Goal: Task Accomplishment & Management: Manage account settings

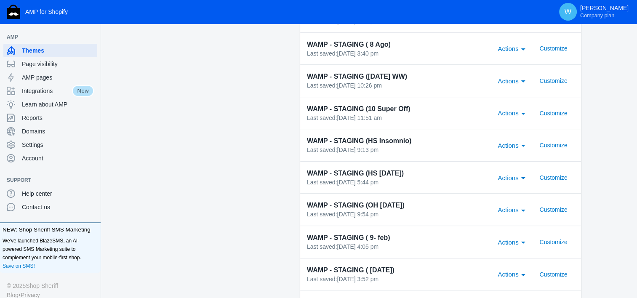
scroll to position [366, 0]
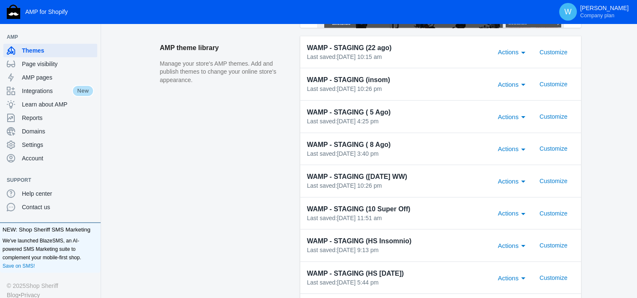
scroll to position [293, 0]
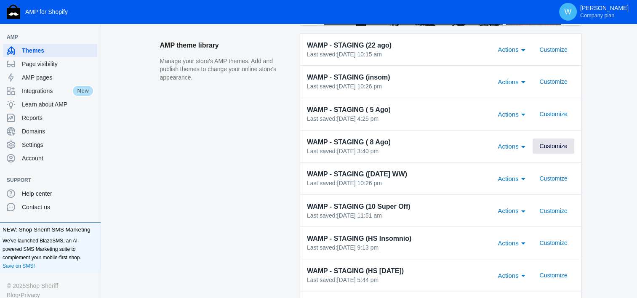
click at [559, 148] on span "Customize" at bounding box center [553, 146] width 28 height 7
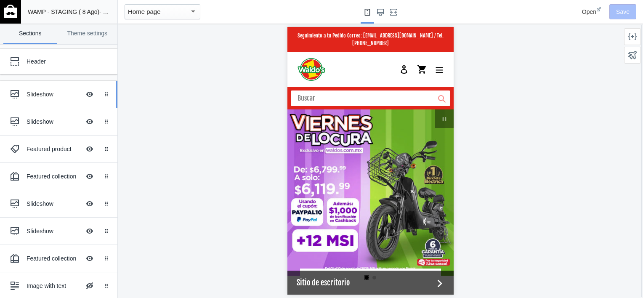
click at [25, 93] on ss-theme-editor-icon at bounding box center [16, 94] width 20 height 17
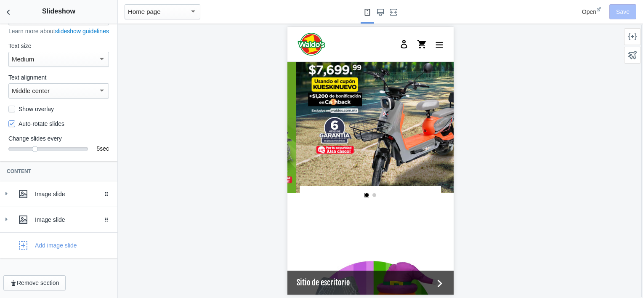
scroll to position [0, 160]
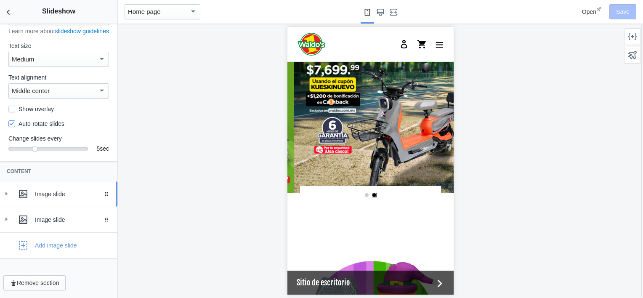
click at [5, 198] on div at bounding box center [6, 193] width 8 height 9
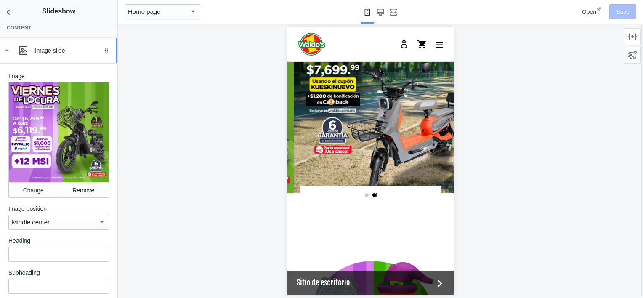
scroll to position [197, 0]
click at [29, 192] on button "Change" at bounding box center [33, 189] width 50 height 15
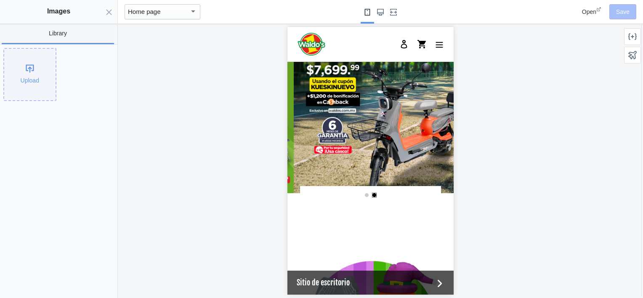
click at [19, 62] on div "Upload" at bounding box center [29, 74] width 51 height 51
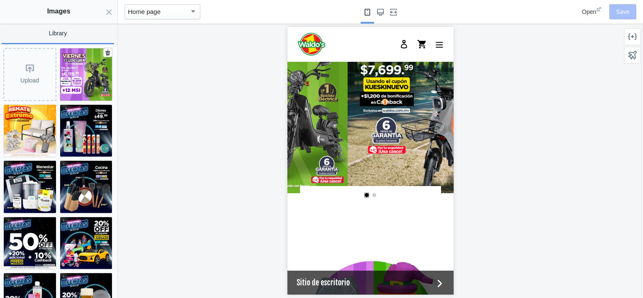
scroll to position [0, 160]
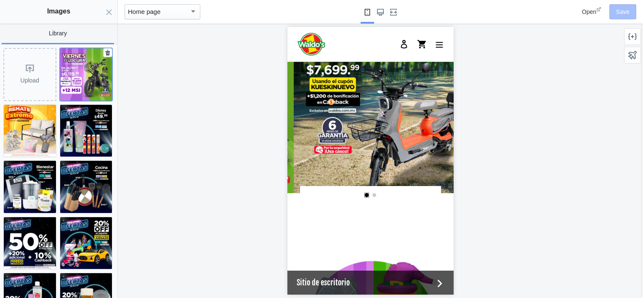
click at [75, 80] on img at bounding box center [86, 74] width 52 height 52
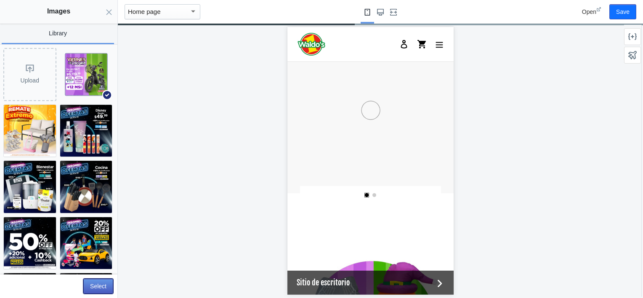
click at [93, 286] on button "Select" at bounding box center [98, 286] width 30 height 15
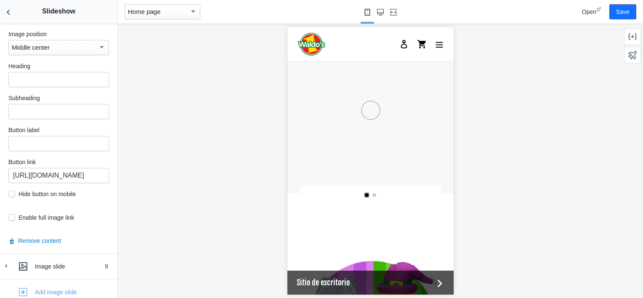
scroll to position [418, 0]
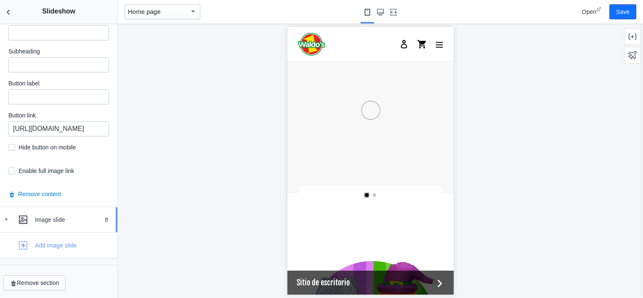
click at [7, 226] on div "Image slide" at bounding box center [58, 219] width 105 height 17
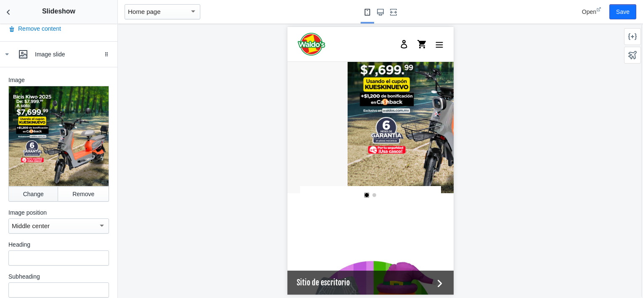
scroll to position [0, 160]
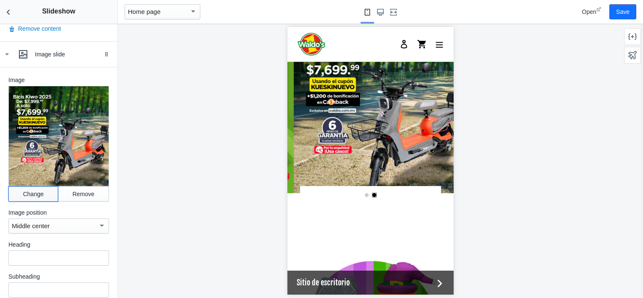
click at [24, 192] on button "Change" at bounding box center [33, 193] width 50 height 15
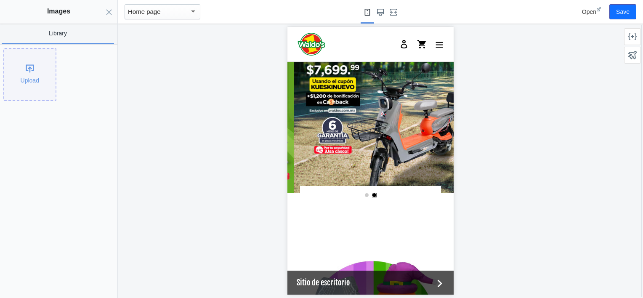
click at [20, 65] on div "Upload" at bounding box center [29, 74] width 51 height 51
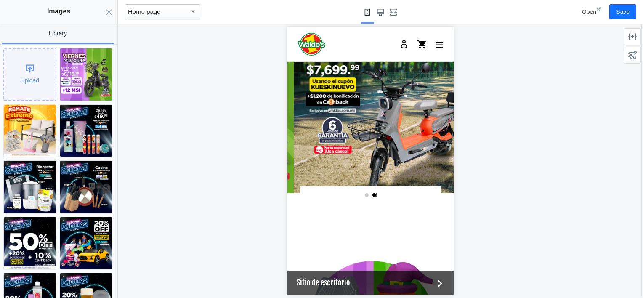
click at [34, 75] on div "Upload" at bounding box center [29, 74] width 51 height 51
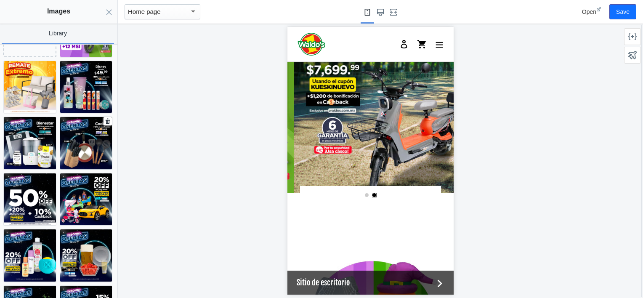
scroll to position [0, 0]
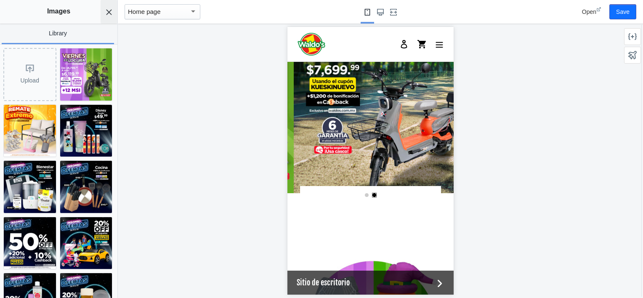
click at [110, 12] on icon "Close panel" at bounding box center [109, 12] width 7 height 7
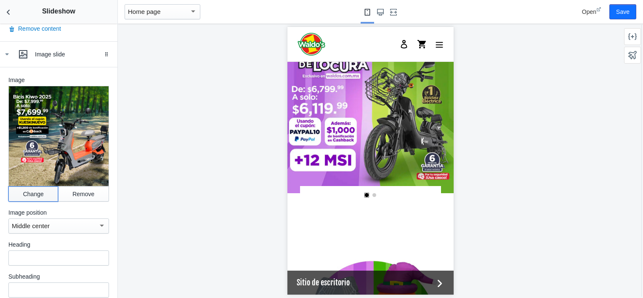
click at [33, 186] on button "Change" at bounding box center [33, 193] width 50 height 15
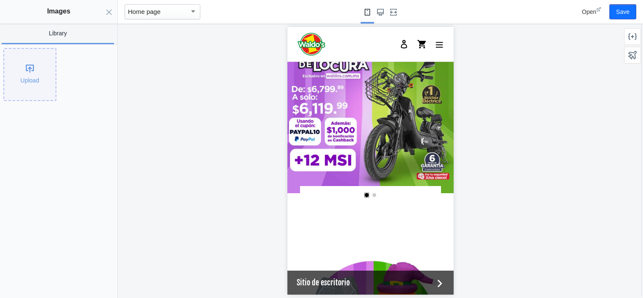
click at [28, 80] on div "Upload" at bounding box center [29, 74] width 51 height 51
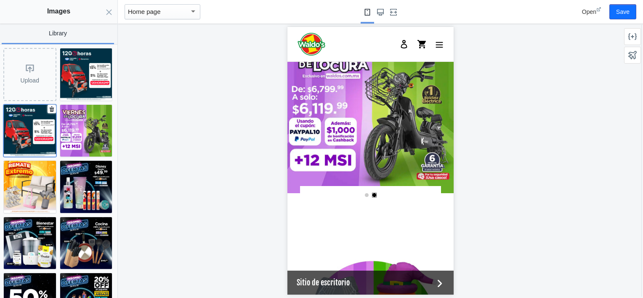
click at [35, 122] on img at bounding box center [30, 131] width 52 height 52
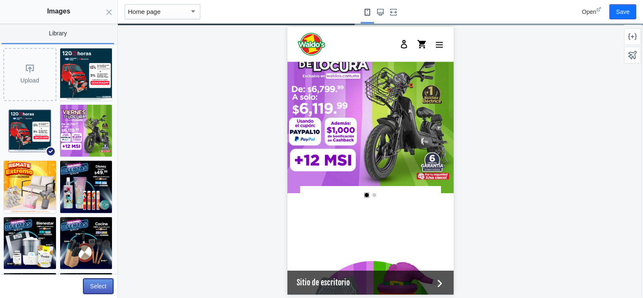
click at [98, 283] on button "Select" at bounding box center [98, 286] width 30 height 15
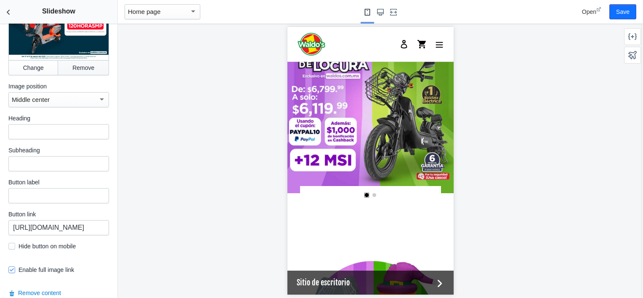
scroll to position [716, 0]
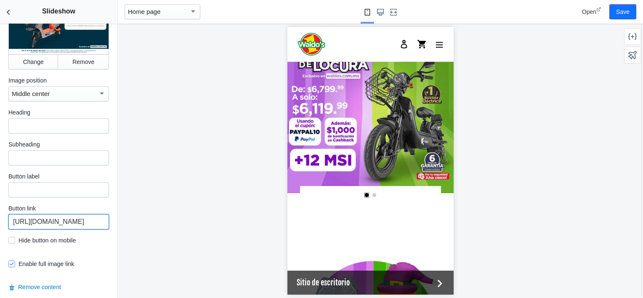
click at [64, 216] on input "[URL][DOMAIN_NAME]" at bounding box center [58, 221] width 101 height 15
paste input "motos-kiwo"
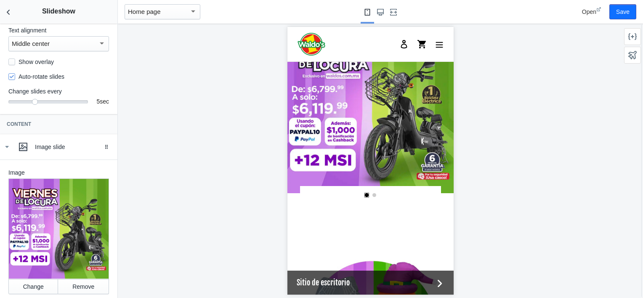
scroll to position [51, 0]
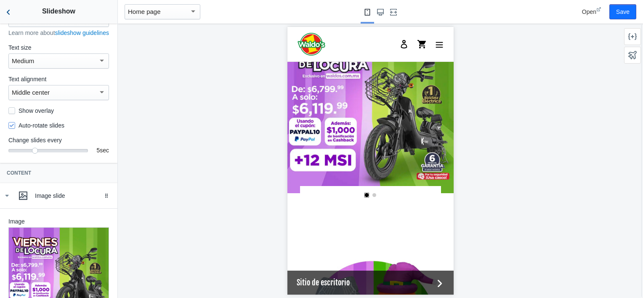
type input "[URL][DOMAIN_NAME]"
click at [13, 11] on button "Back to sections" at bounding box center [8, 12] width 17 height 24
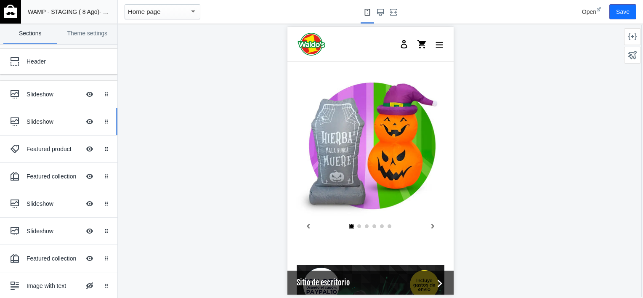
scroll to position [0, 0]
click at [40, 130] on div "Slideshow Hide Image with text overlay" at bounding box center [52, 121] width 93 height 19
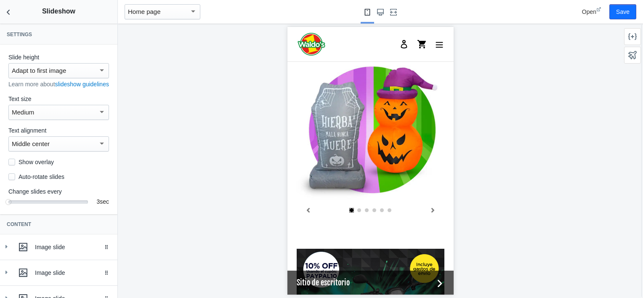
scroll to position [163, 0]
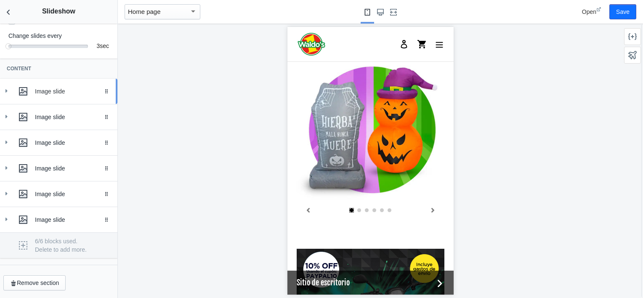
click at [6, 89] on icon at bounding box center [6, 91] width 8 height 8
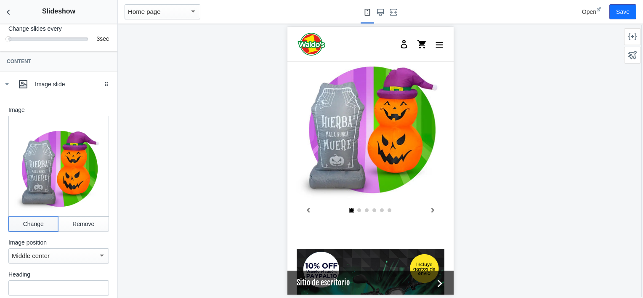
click at [34, 224] on button "Change" at bounding box center [33, 223] width 50 height 15
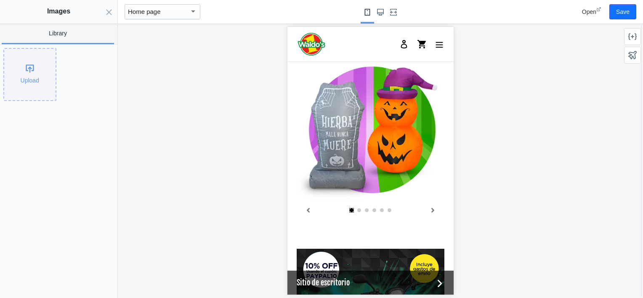
click at [24, 69] on div "Upload" at bounding box center [29, 74] width 51 height 51
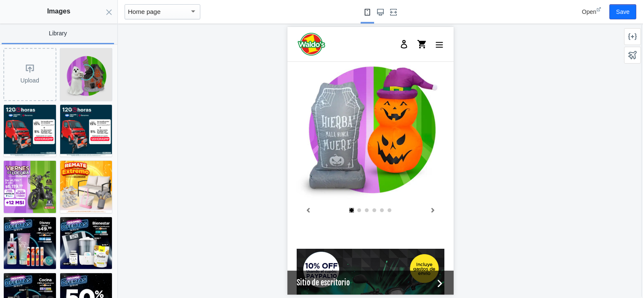
scroll to position [0, 0]
click at [74, 73] on img at bounding box center [86, 74] width 52 height 52
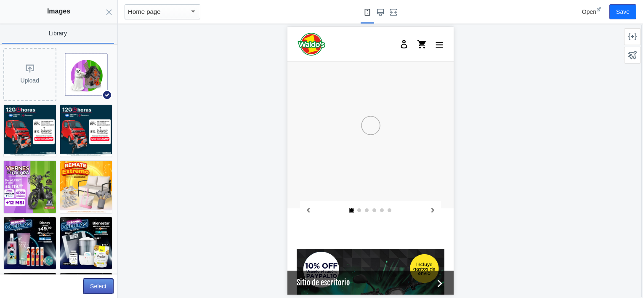
click at [98, 286] on button "Select" at bounding box center [98, 286] width 30 height 15
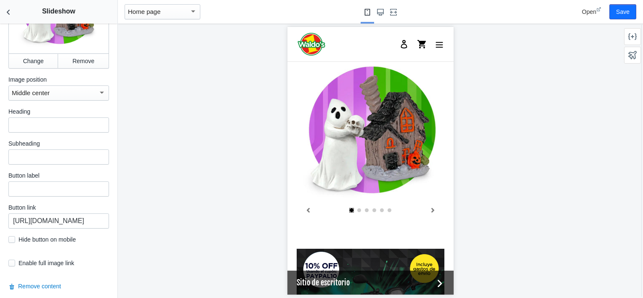
scroll to position [326, 0]
click at [2, 16] on button "Back to sections" at bounding box center [8, 12] width 17 height 24
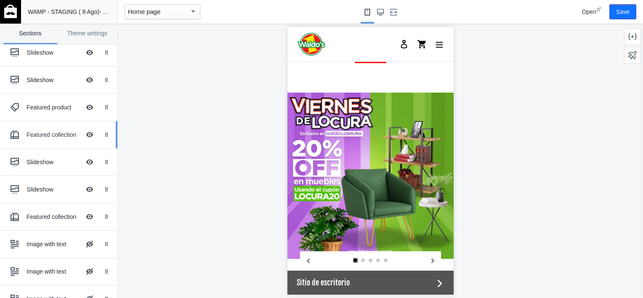
scroll to position [42, 0]
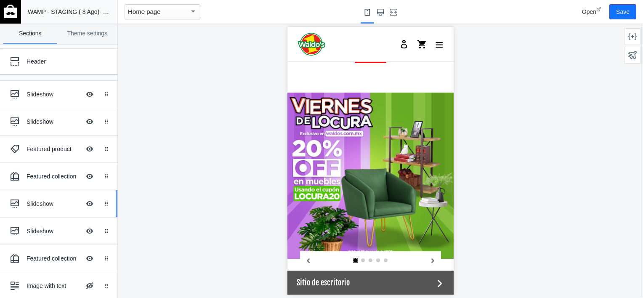
click at [30, 205] on div "Slideshow" at bounding box center [54, 204] width 54 height 8
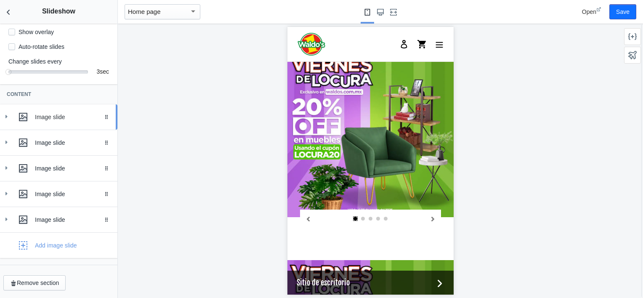
click at [8, 113] on icon at bounding box center [6, 116] width 8 height 8
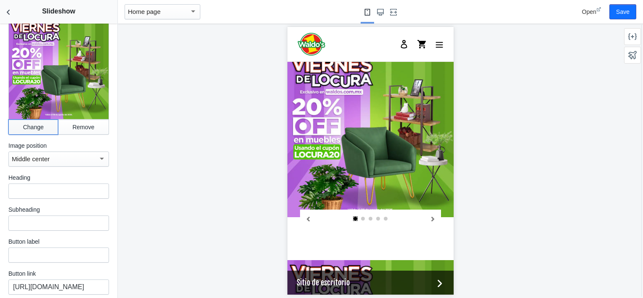
click at [26, 131] on button "Change" at bounding box center [33, 127] width 50 height 15
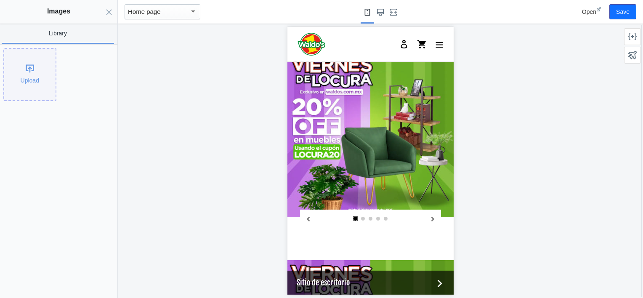
click at [28, 77] on div "Upload" at bounding box center [29, 74] width 51 height 51
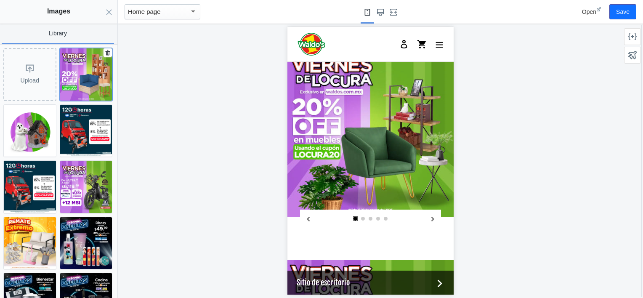
click at [85, 84] on img at bounding box center [86, 74] width 52 height 52
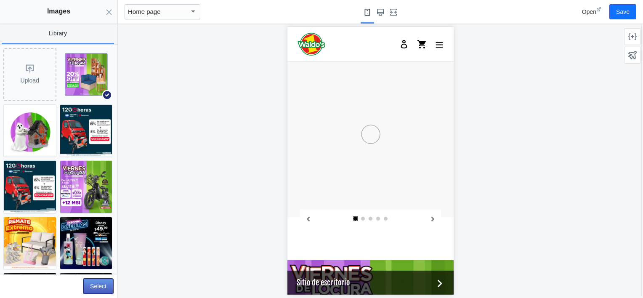
click at [99, 286] on button "Select" at bounding box center [98, 286] width 30 height 15
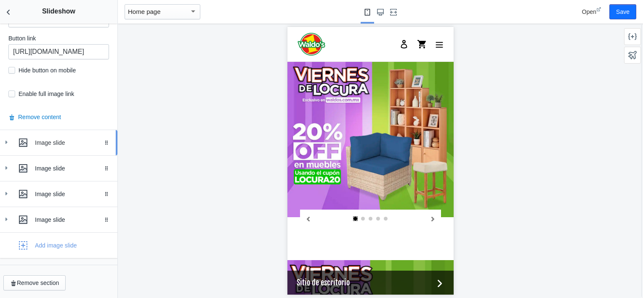
click at [3, 145] on icon at bounding box center [6, 142] width 8 height 8
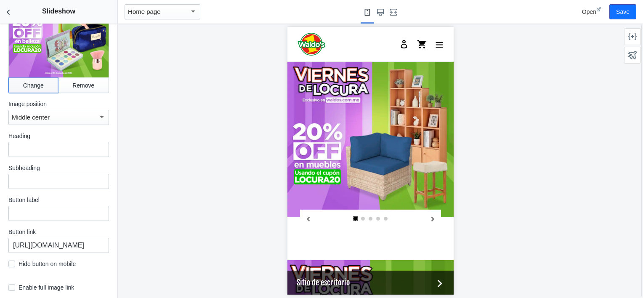
click at [29, 86] on button "Change" at bounding box center [33, 85] width 50 height 15
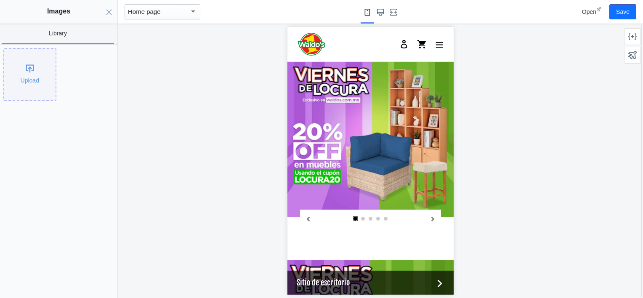
click at [15, 69] on div "Upload" at bounding box center [29, 74] width 51 height 51
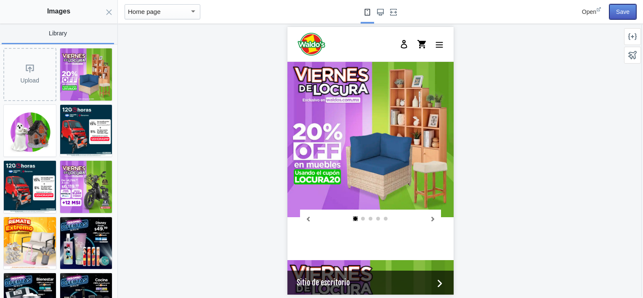
click at [621, 19] on button "Save" at bounding box center [623, 11] width 27 height 15
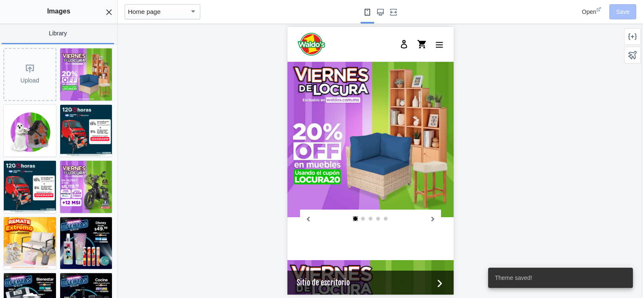
scroll to position [0, 160]
click at [110, 13] on icon "Close panel" at bounding box center [109, 12] width 7 height 7
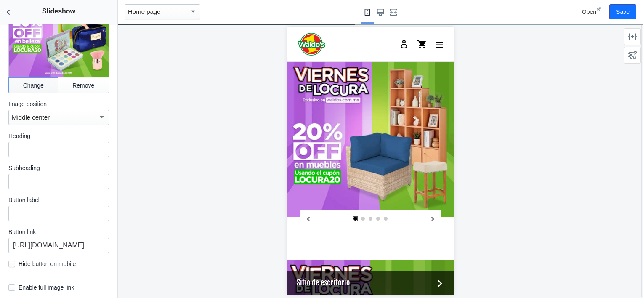
click at [34, 78] on button "Change" at bounding box center [33, 85] width 50 height 15
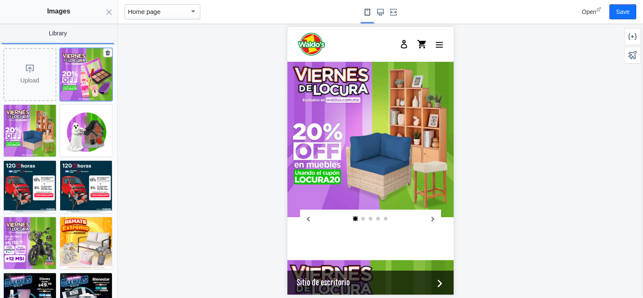
click at [85, 80] on img at bounding box center [86, 74] width 52 height 52
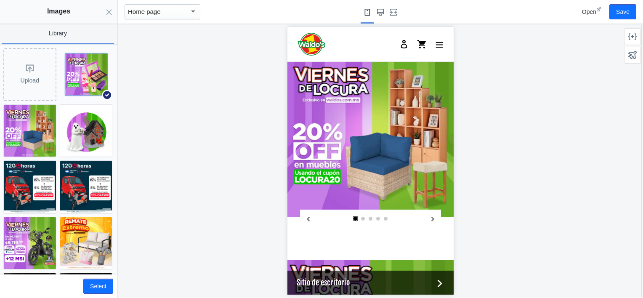
scroll to position [0, 42]
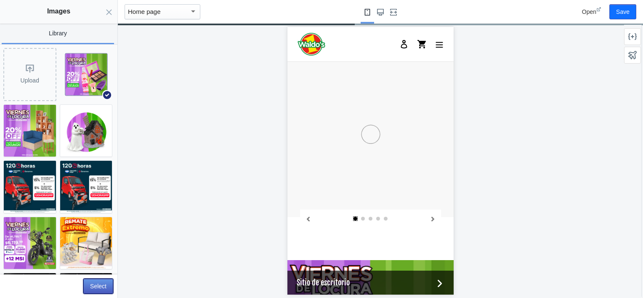
click at [100, 285] on button "Select" at bounding box center [98, 286] width 30 height 15
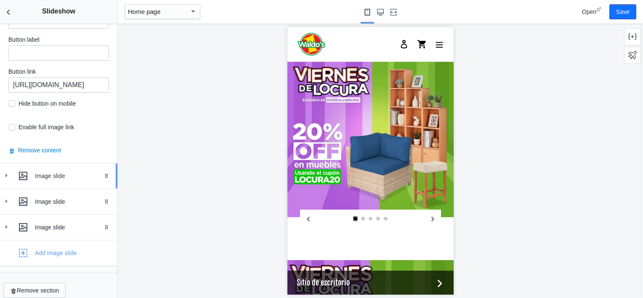
click at [5, 171] on icon at bounding box center [6, 175] width 8 height 8
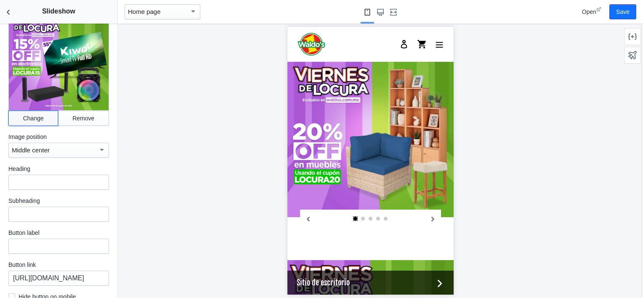
click at [29, 111] on button "Change" at bounding box center [33, 118] width 50 height 15
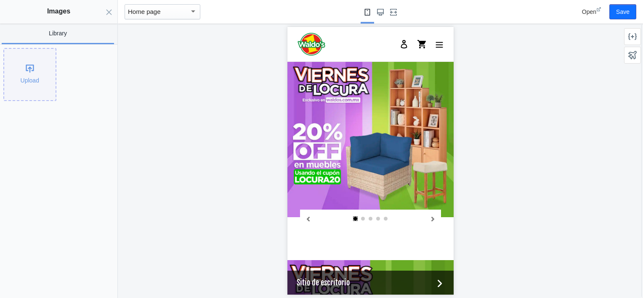
click at [29, 70] on div "Upload" at bounding box center [29, 74] width 51 height 51
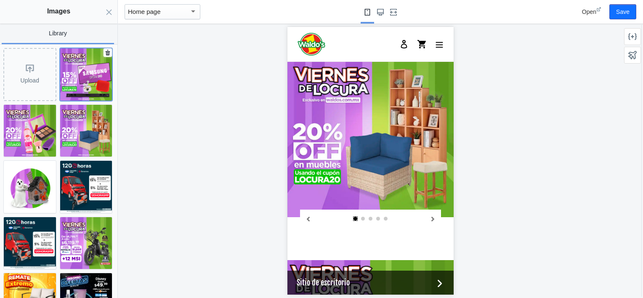
click at [74, 83] on img at bounding box center [86, 74] width 52 height 52
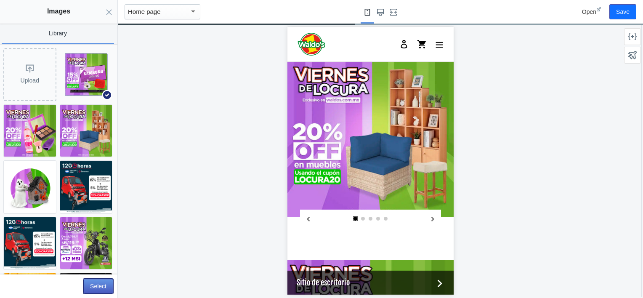
click at [103, 284] on button "Select" at bounding box center [98, 286] width 30 height 15
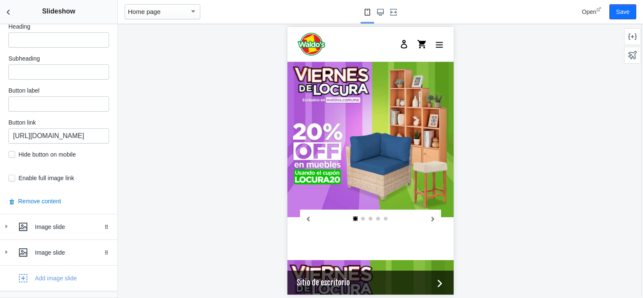
scroll to position [1210, 0]
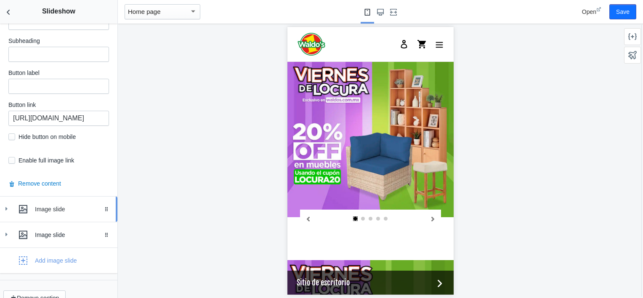
click at [5, 197] on link "Image slide Drag to reorder" at bounding box center [58, 209] width 117 height 25
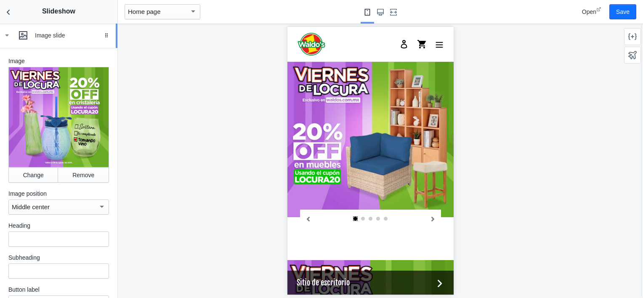
scroll to position [1388, 0]
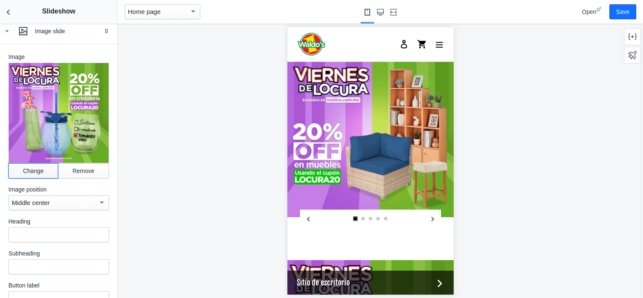
click at [27, 163] on button "Change" at bounding box center [33, 170] width 50 height 15
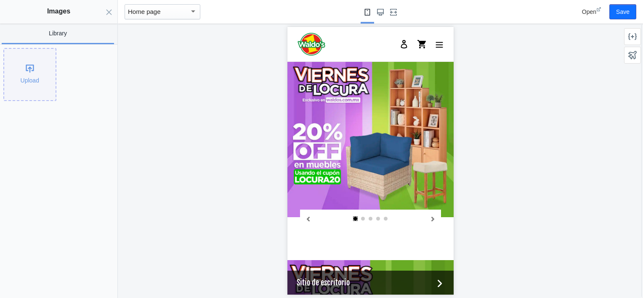
click at [23, 67] on div "Upload" at bounding box center [29, 74] width 51 height 51
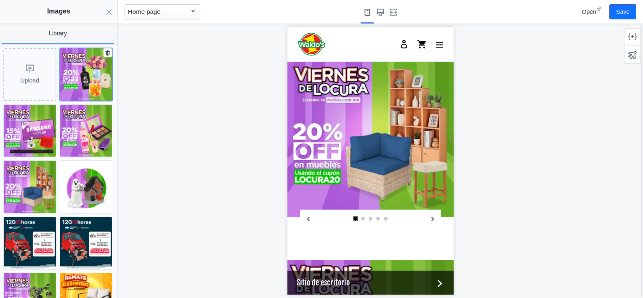
click at [95, 78] on img at bounding box center [86, 74] width 52 height 52
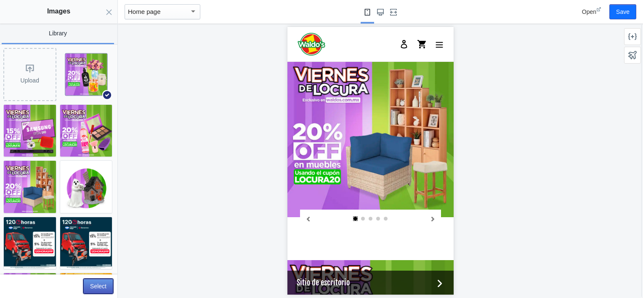
click at [100, 284] on button "Select" at bounding box center [98, 286] width 30 height 15
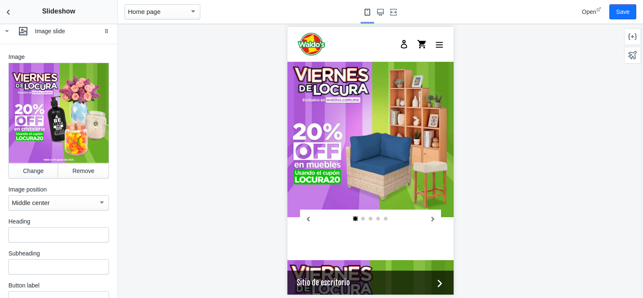
scroll to position [1568, 0]
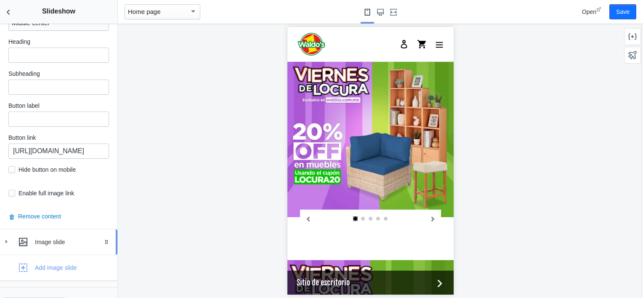
click at [3, 237] on div at bounding box center [6, 241] width 8 height 9
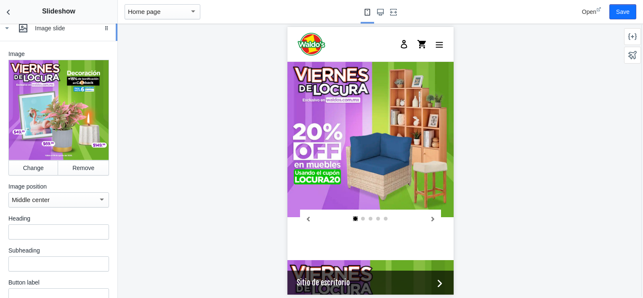
scroll to position [1782, 0]
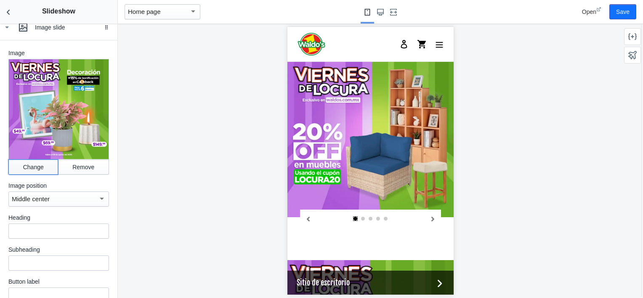
click at [23, 160] on button "Change" at bounding box center [33, 167] width 50 height 15
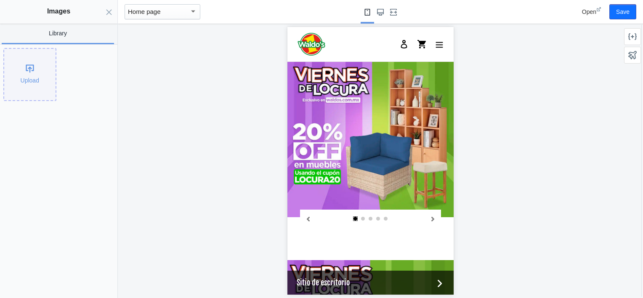
click at [32, 59] on div "Upload" at bounding box center [29, 74] width 51 height 51
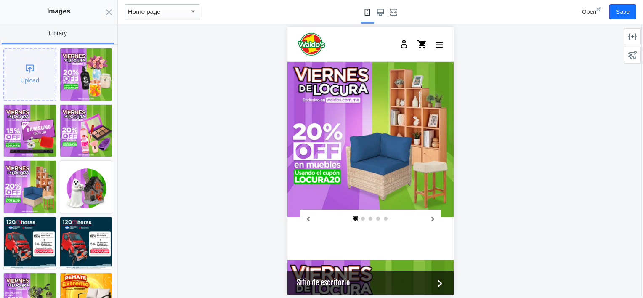
scroll to position [0, 0]
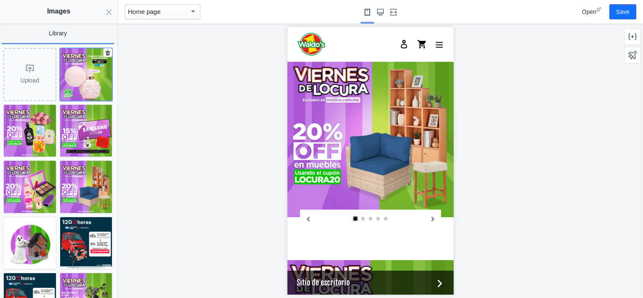
click at [68, 77] on img at bounding box center [86, 74] width 52 height 52
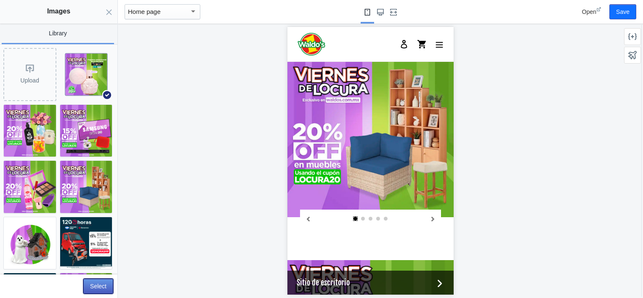
click at [98, 286] on button "Select" at bounding box center [98, 286] width 30 height 15
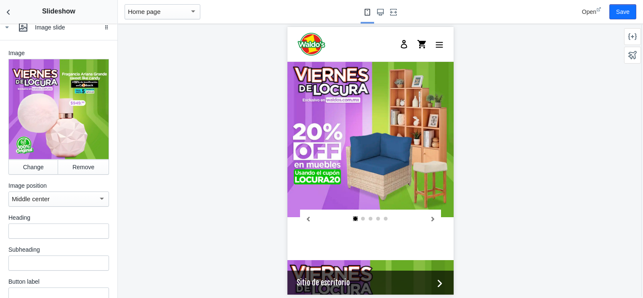
scroll to position [1925, 0]
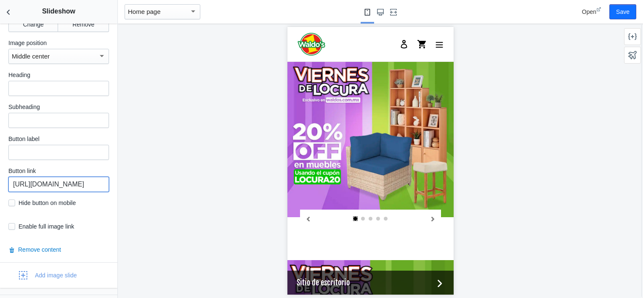
click at [55, 177] on input "[URL][DOMAIN_NAME]" at bounding box center [58, 184] width 101 height 15
paste input "products/fragancia-[PERSON_NAME]-grande-sweet-like-candy-100ml?_pos=2&_psq=aria…"
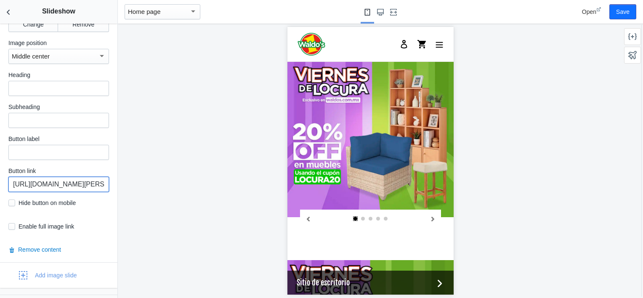
scroll to position [0, 266]
type input "[URL][DOMAIN_NAME][PERSON_NAME]"
click at [11, 13] on icon "Back to sections" at bounding box center [8, 12] width 8 height 8
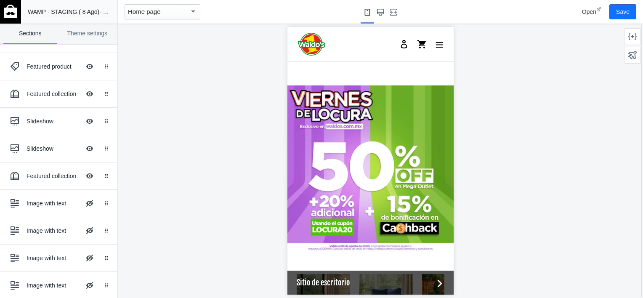
scroll to position [1135, 0]
drag, startPoint x: 100, startPoint y: 203, endPoint x: 243, endPoint y: 192, distance: 143.9
click at [243, 192] on div at bounding box center [370, 161] width 505 height 274
click at [32, 149] on div "Slideshow" at bounding box center [54, 148] width 54 height 8
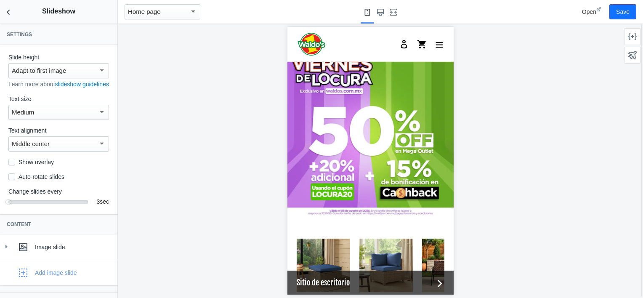
scroll to position [35, 0]
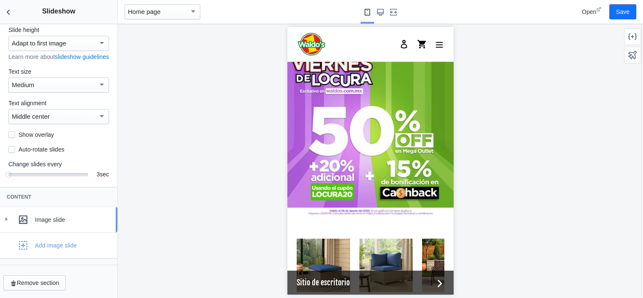
click at [3, 218] on icon at bounding box center [6, 219] width 8 height 8
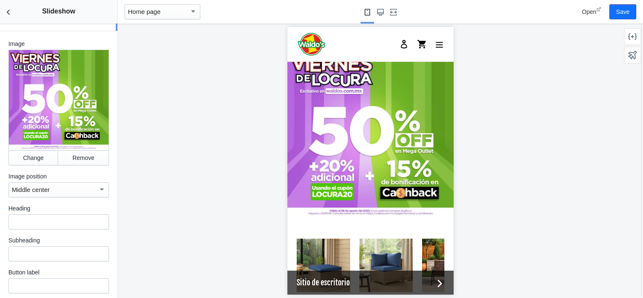
scroll to position [229, 0]
click at [25, 153] on button "Change" at bounding box center [33, 157] width 50 height 15
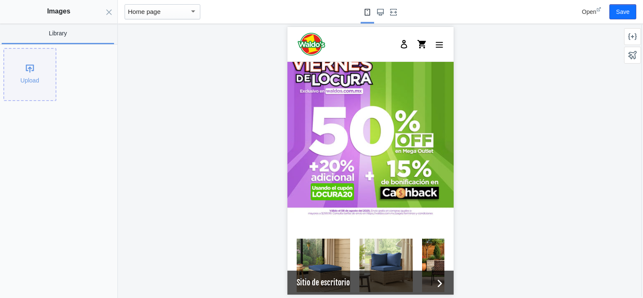
click at [29, 77] on div "Upload" at bounding box center [29, 74] width 51 height 51
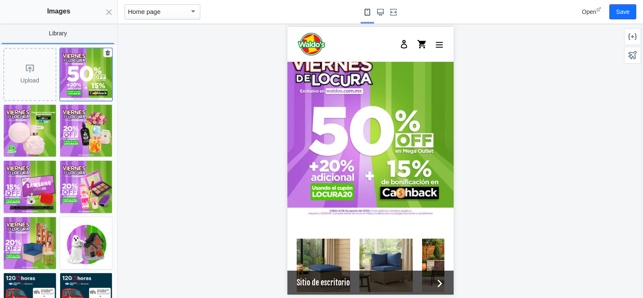
click at [80, 87] on img at bounding box center [86, 74] width 52 height 52
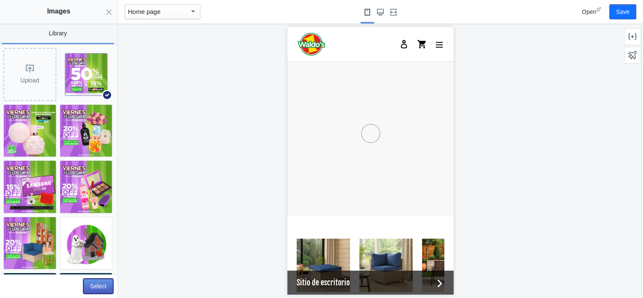
click at [100, 283] on button "Select" at bounding box center [98, 286] width 30 height 15
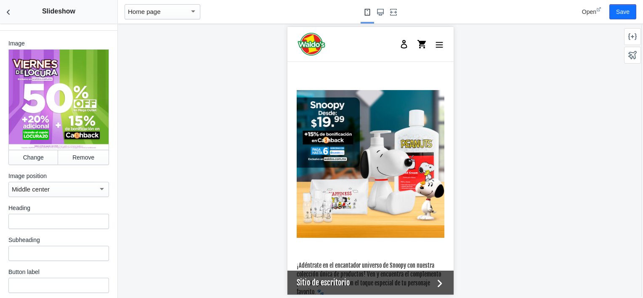
scroll to position [1449, 0]
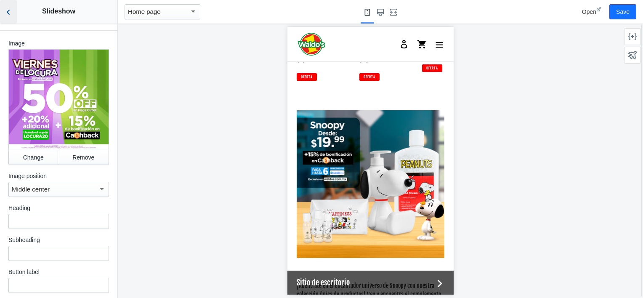
click at [7, 11] on icon "Back to sections" at bounding box center [8, 12] width 8 height 8
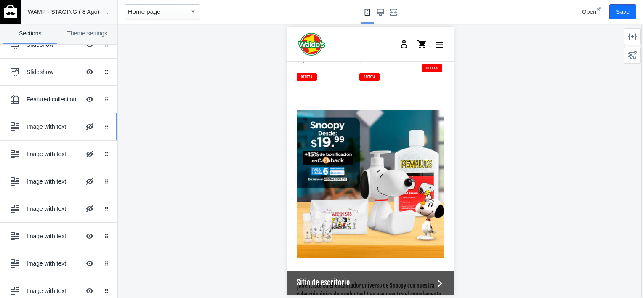
scroll to position [164, 0]
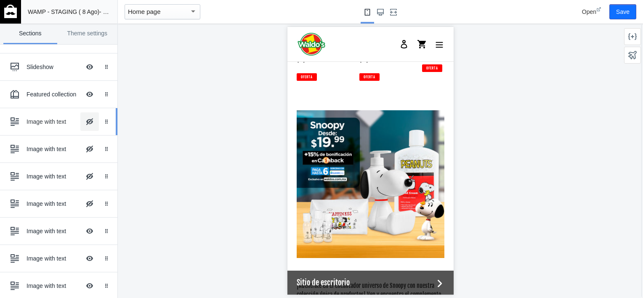
click at [84, 119] on button "Hide Image with text overlay" at bounding box center [89, 121] width 19 height 19
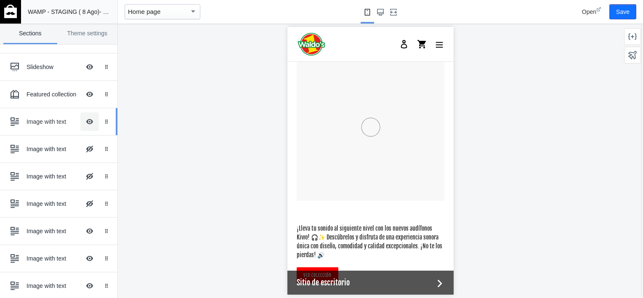
scroll to position [1507, 0]
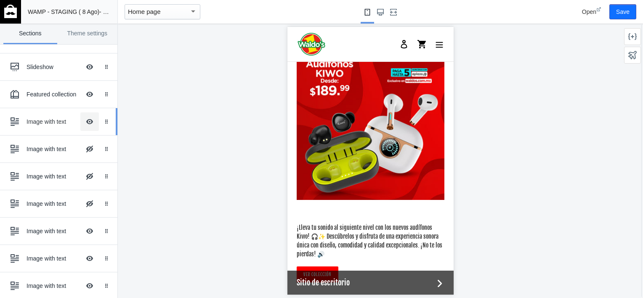
click at [84, 119] on button "Hide Image with text overlay" at bounding box center [89, 121] width 19 height 19
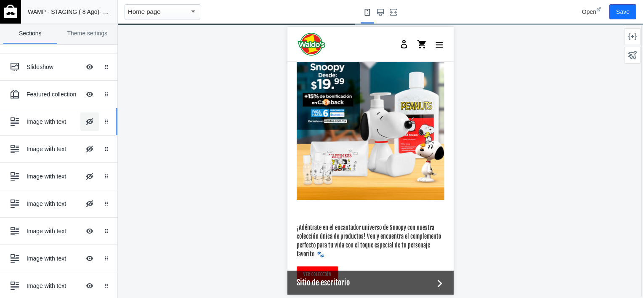
scroll to position [1254, 0]
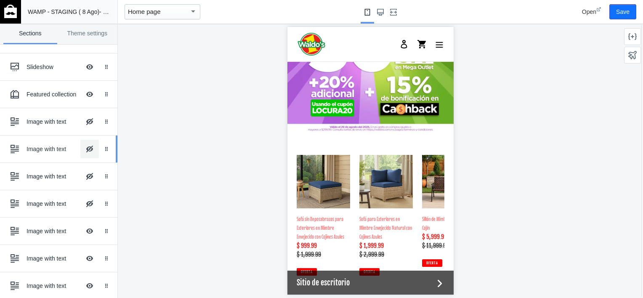
click at [80, 145] on button "Hide Image with text overlay" at bounding box center [89, 149] width 19 height 19
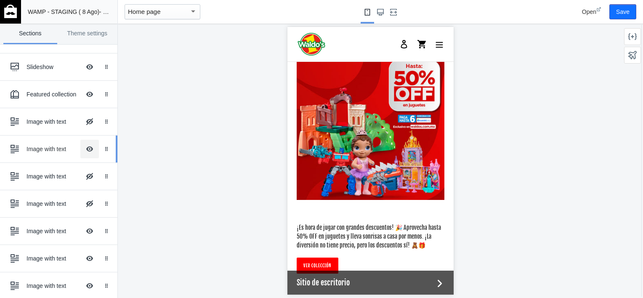
click at [80, 145] on button "Hide Image with text overlay" at bounding box center [89, 149] width 19 height 19
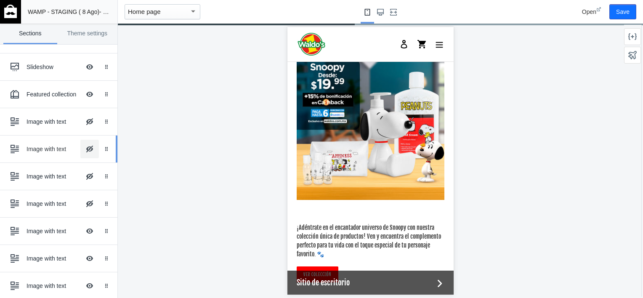
scroll to position [1263, 0]
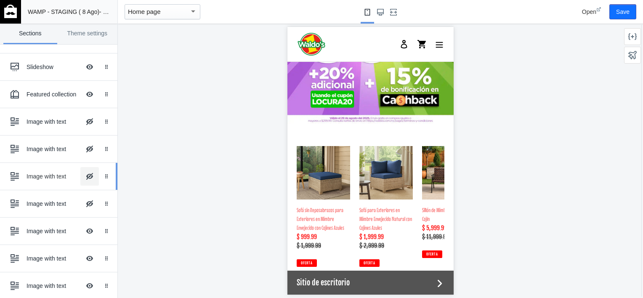
click at [82, 177] on button "Hide Image with text overlay" at bounding box center [89, 176] width 19 height 19
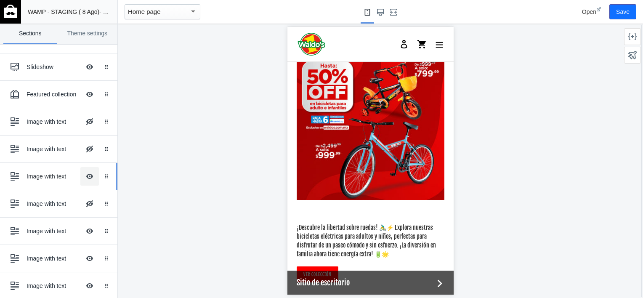
click at [82, 177] on button "Hide Image with text overlay" at bounding box center [89, 176] width 19 height 19
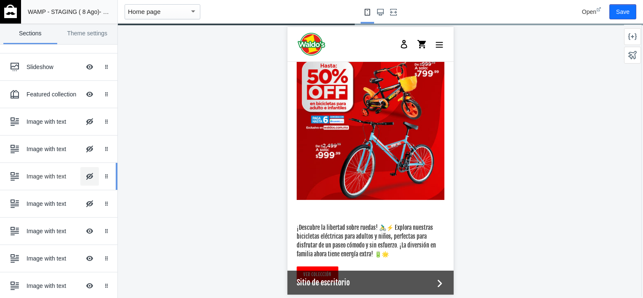
scroll to position [1254, 0]
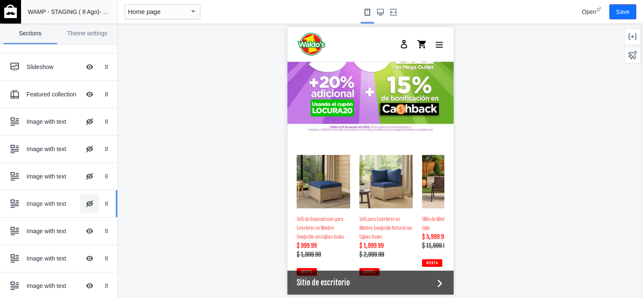
click at [82, 202] on button "Hide Image with text overlay" at bounding box center [89, 203] width 19 height 19
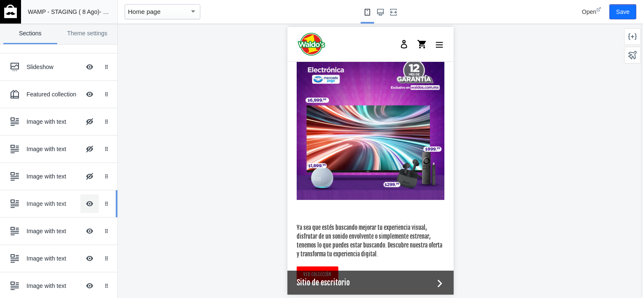
click at [82, 202] on button "Hide Image with text overlay" at bounding box center [89, 203] width 19 height 19
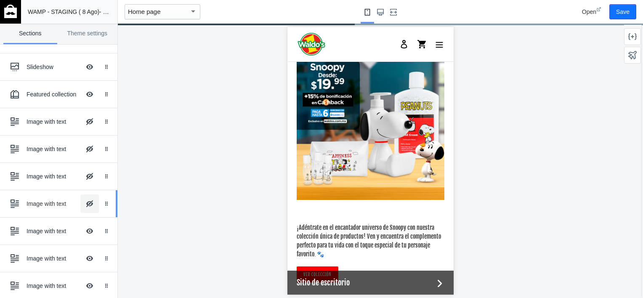
scroll to position [1254, 0]
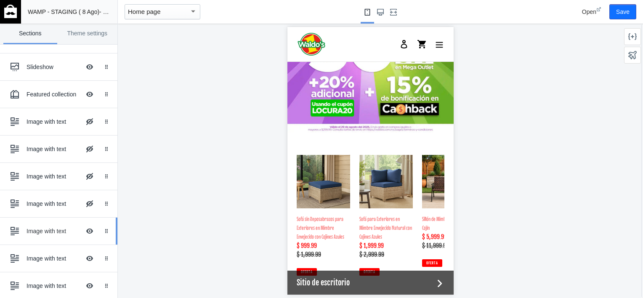
click at [58, 232] on div "Image with text" at bounding box center [54, 231] width 54 height 8
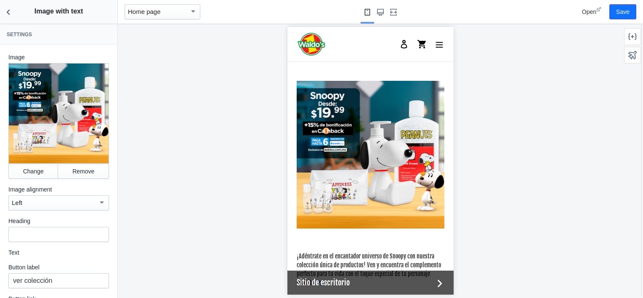
scroll to position [1507, 0]
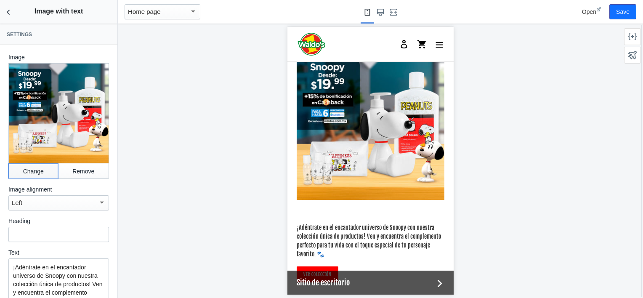
click at [29, 168] on button "Change" at bounding box center [33, 171] width 50 height 15
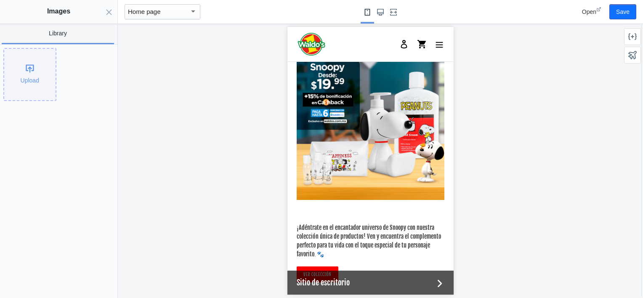
click at [26, 91] on div "Upload" at bounding box center [29, 74] width 51 height 51
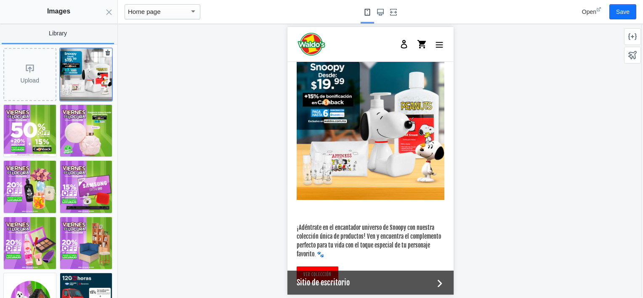
click at [89, 83] on img at bounding box center [86, 74] width 52 height 52
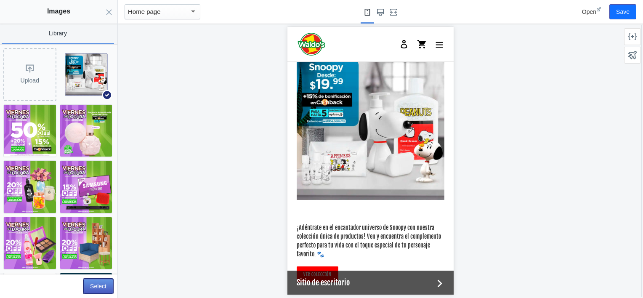
click at [99, 283] on button "Select" at bounding box center [98, 286] width 30 height 15
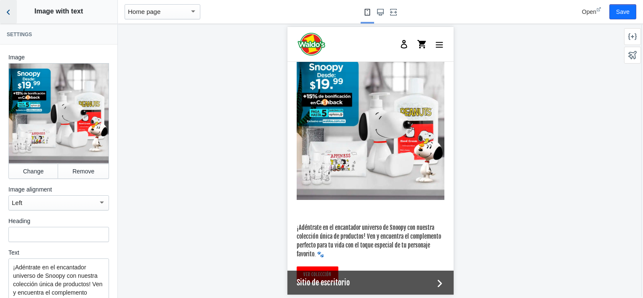
click at [10, 10] on icon "Back to sections" at bounding box center [8, 12] width 8 height 8
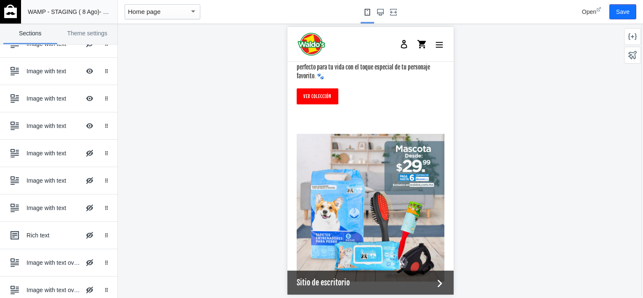
scroll to position [1682, 0]
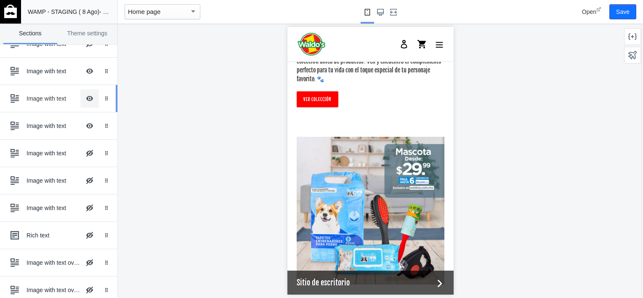
click at [88, 98] on button "Hide Image with text overlay" at bounding box center [89, 98] width 19 height 19
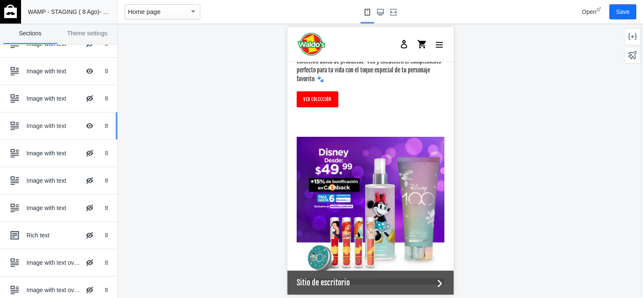
click at [51, 118] on div "Image with text Hide Image with text overlay" at bounding box center [52, 126] width 93 height 19
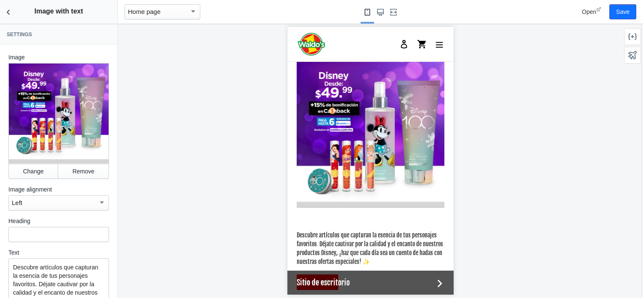
scroll to position [1760, 0]
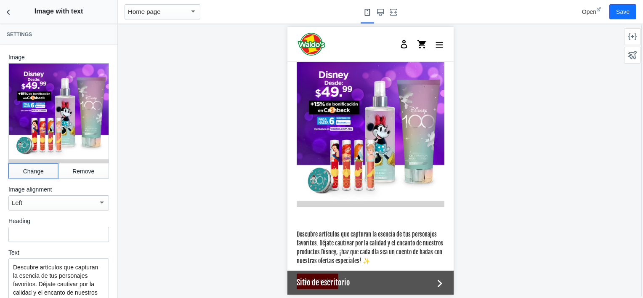
click at [30, 164] on button "Change" at bounding box center [33, 171] width 50 height 15
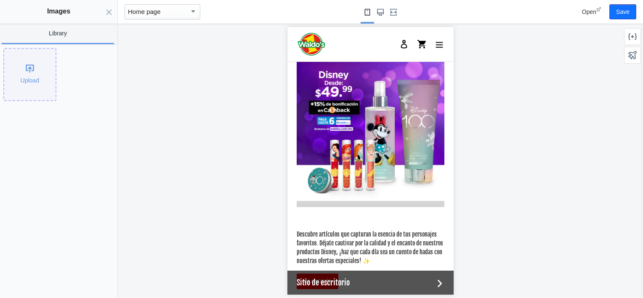
click at [31, 86] on div "Upload" at bounding box center [29, 74] width 51 height 51
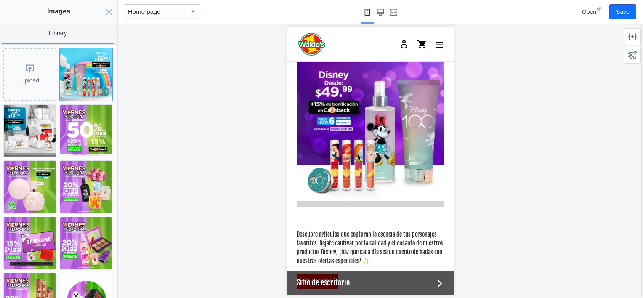
click at [81, 80] on img at bounding box center [86, 74] width 52 height 52
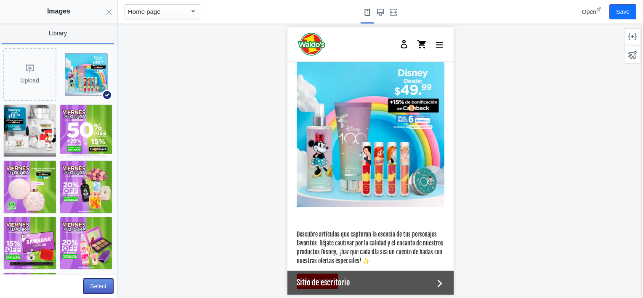
click at [97, 286] on button "Select" at bounding box center [98, 286] width 30 height 15
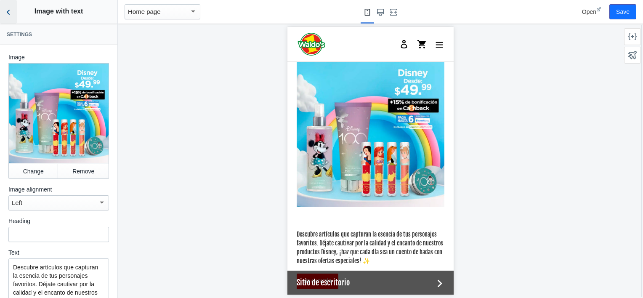
click at [12, 15] on icon "Back to sections" at bounding box center [8, 12] width 8 height 8
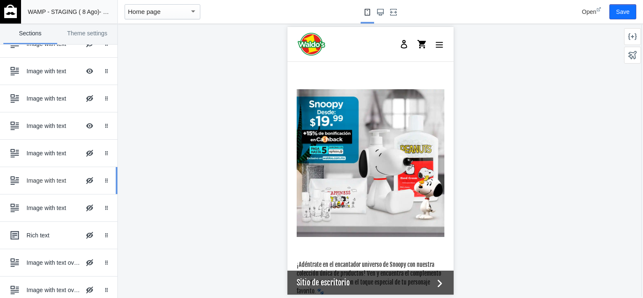
scroll to position [1471, 0]
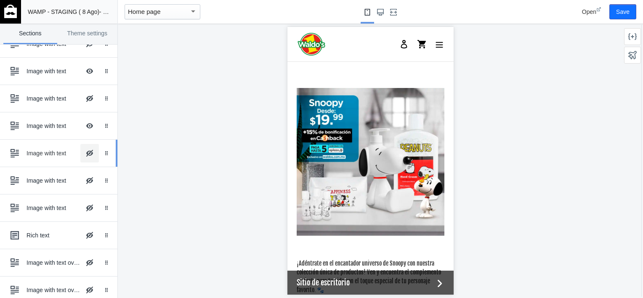
click at [81, 151] on button "Hide Image with text overlay" at bounding box center [89, 153] width 19 height 19
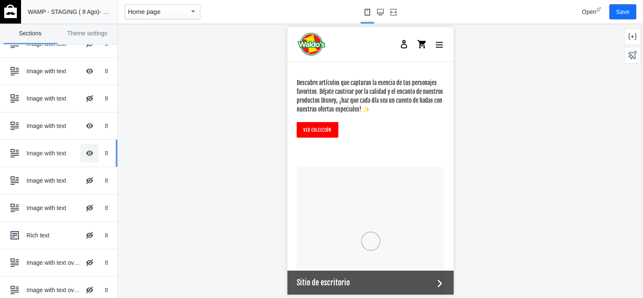
scroll to position [2013, 0]
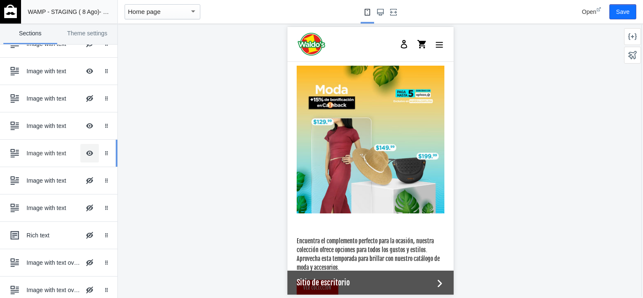
click at [81, 151] on button "Hide Image with text overlay" at bounding box center [89, 153] width 19 height 19
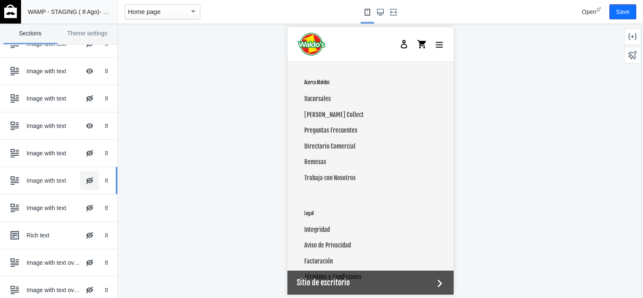
click at [83, 180] on button "Hide Image with text overlay" at bounding box center [89, 180] width 19 height 19
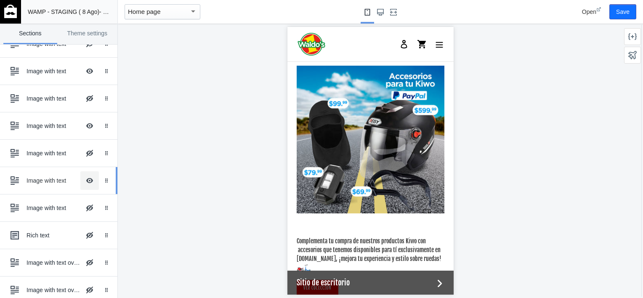
click at [83, 180] on button "Hide Image with text overlay" at bounding box center [89, 180] width 19 height 19
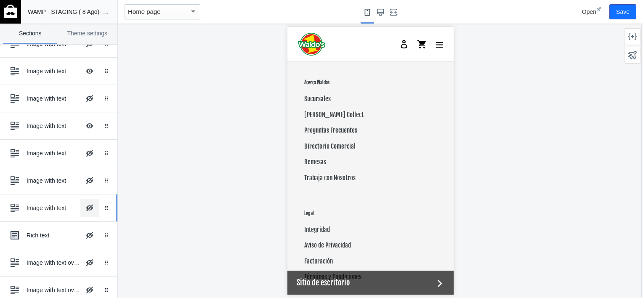
click at [83, 202] on button "Hide Image with text overlay" at bounding box center [89, 208] width 19 height 19
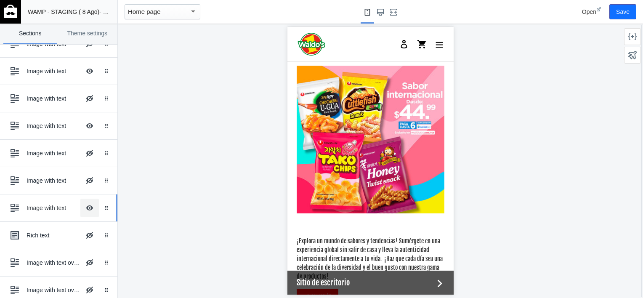
click at [83, 202] on button "Hide Image with text overlay" at bounding box center [89, 208] width 19 height 19
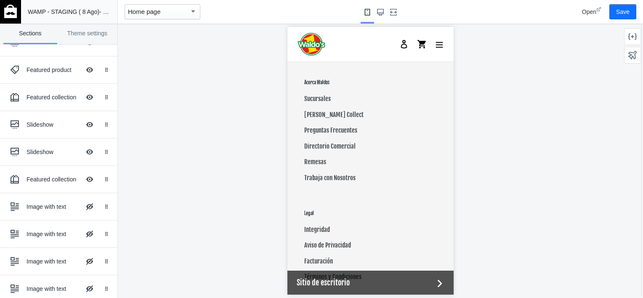
scroll to position [0, 0]
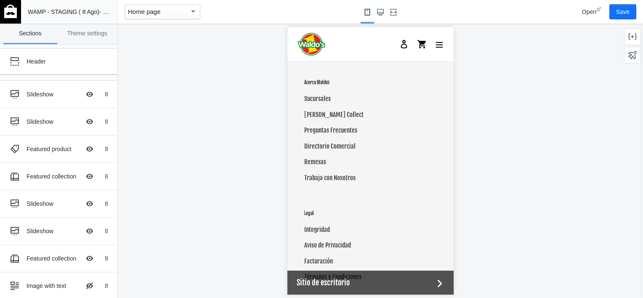
click at [222, 139] on div at bounding box center [370, 161] width 505 height 274
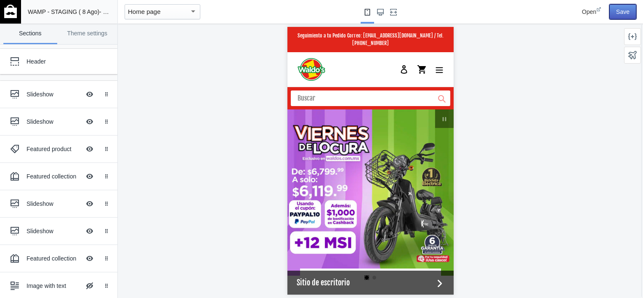
click at [618, 10] on button "Save" at bounding box center [623, 11] width 27 height 15
click at [7, 11] on img at bounding box center [10, 11] width 13 height 13
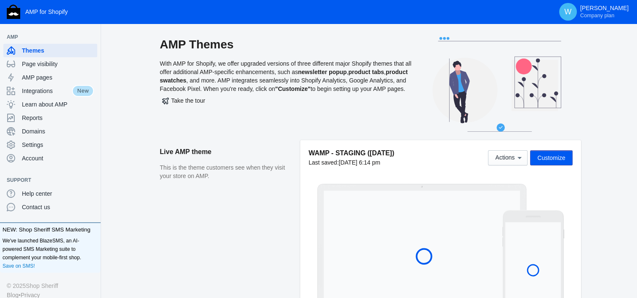
click at [246, 211] on aside "Live AMP theme This is the theme customers see when they visit your store on AM…" at bounding box center [230, 233] width 140 height 186
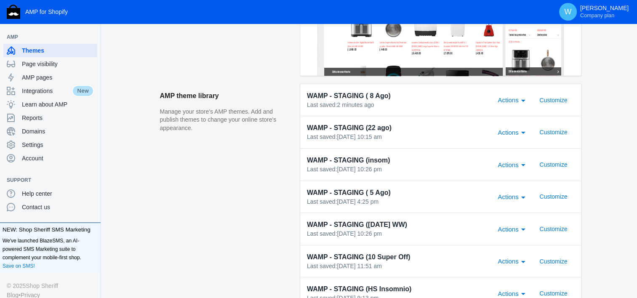
click at [528, 101] on div "Actions" at bounding box center [514, 100] width 32 height 10
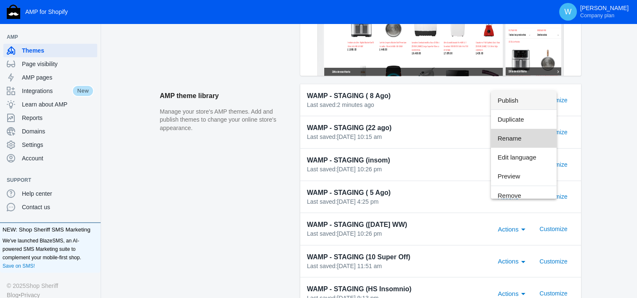
click at [531, 144] on span "Rename" at bounding box center [524, 138] width 52 height 19
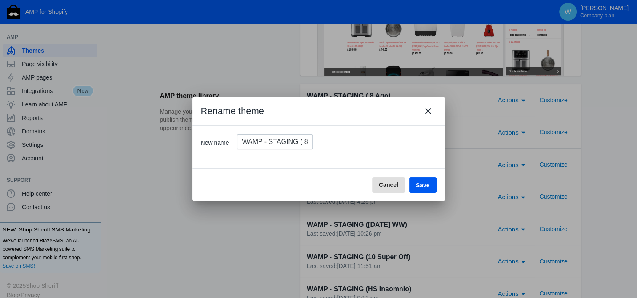
scroll to position [0, 12]
click at [289, 141] on input "WAMP - STAGING ( 8 Ago)" at bounding box center [275, 141] width 76 height 15
type input "WAMP - STAGING ( 29 Ago)"
click at [427, 184] on span "Save" at bounding box center [423, 185] width 14 height 7
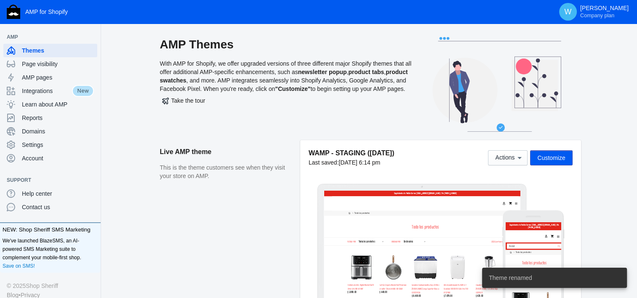
scroll to position [242, 0]
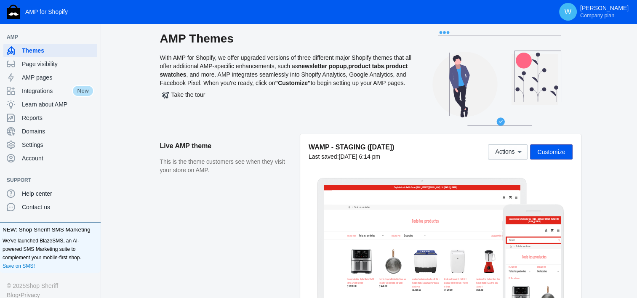
scroll to position [0, 0]
